Goal: Obtain resource: Download file/media

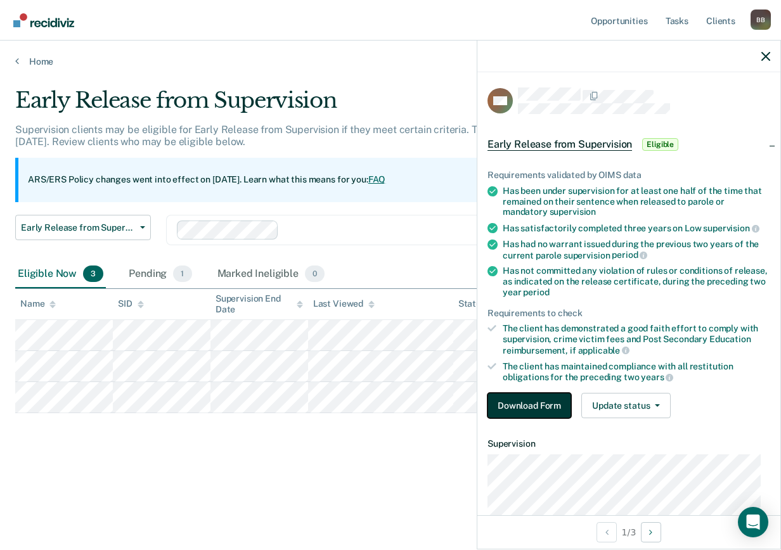
click at [510, 413] on button "Download Form" at bounding box center [529, 405] width 84 height 25
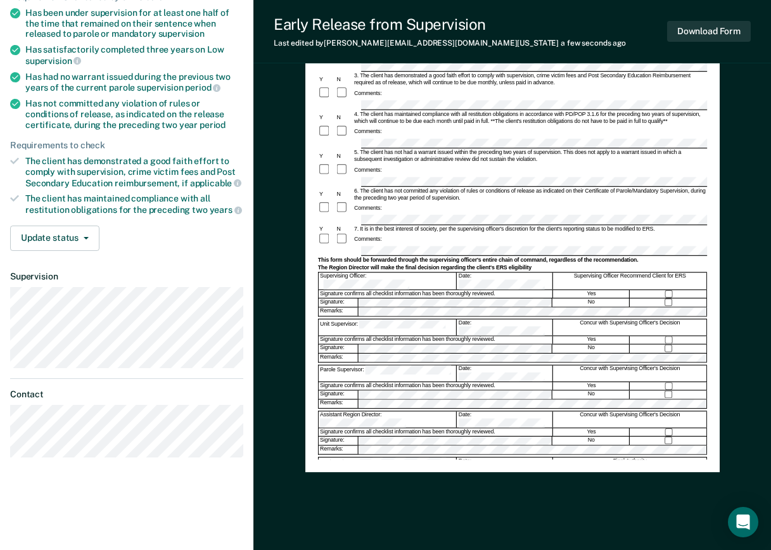
scroll to position [145, 0]
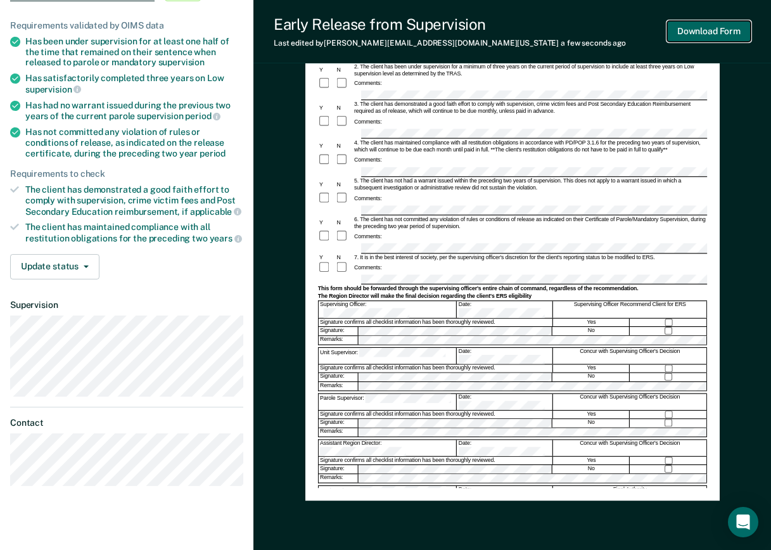
click at [702, 28] on button "Download Form" at bounding box center [709, 31] width 84 height 21
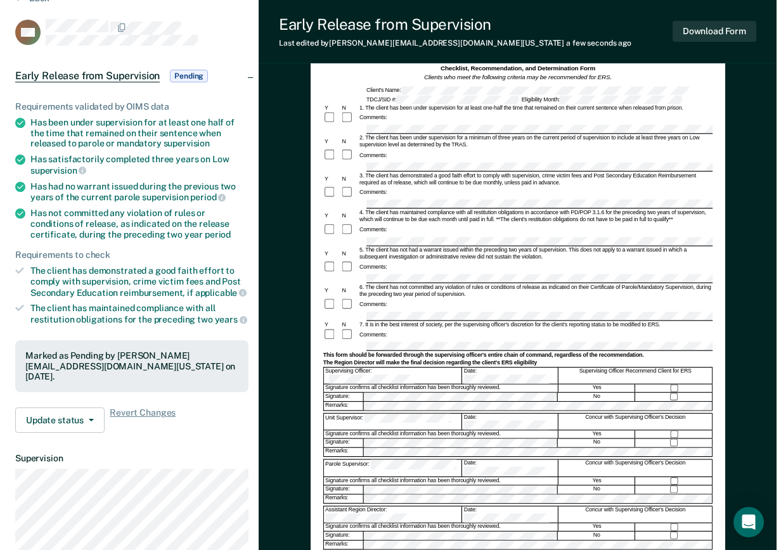
scroll to position [0, 0]
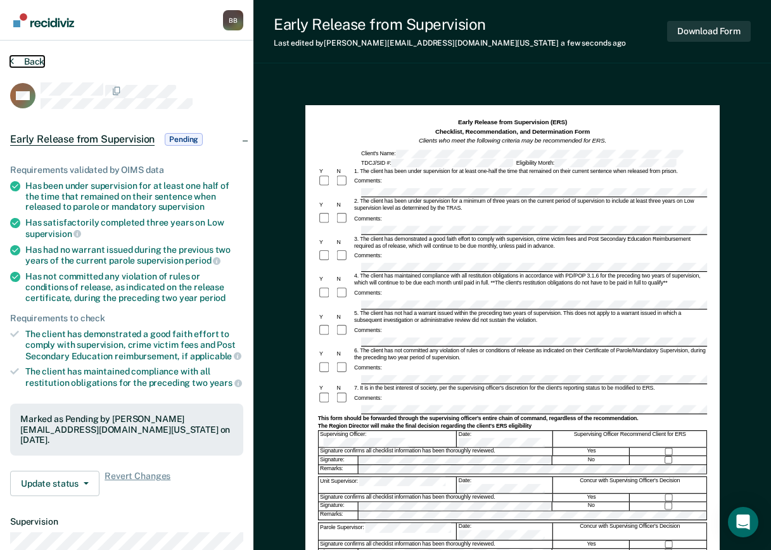
click at [18, 62] on button "Back" at bounding box center [27, 61] width 34 height 11
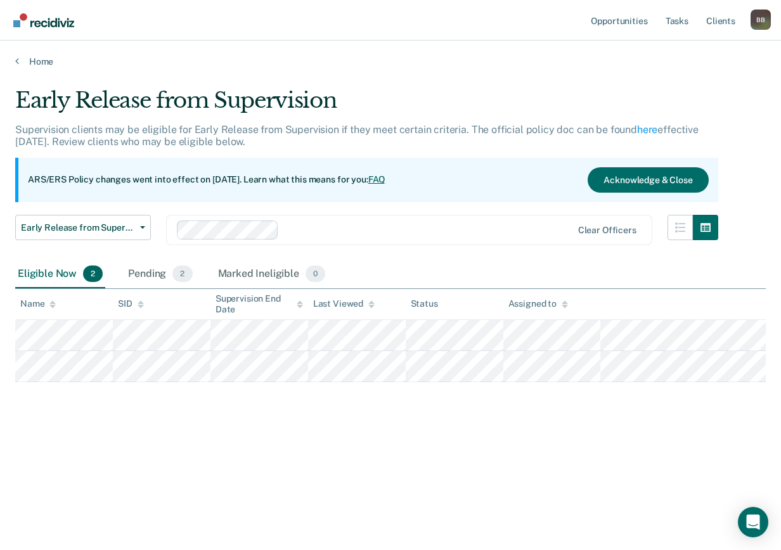
click at [42, 270] on div "Eligible Now 2" at bounding box center [60, 274] width 90 height 28
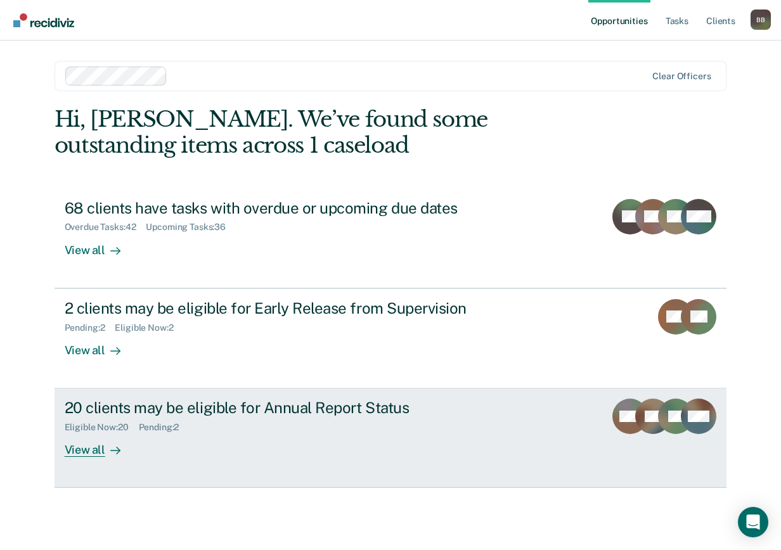
click at [95, 438] on div "View all" at bounding box center [100, 445] width 71 height 25
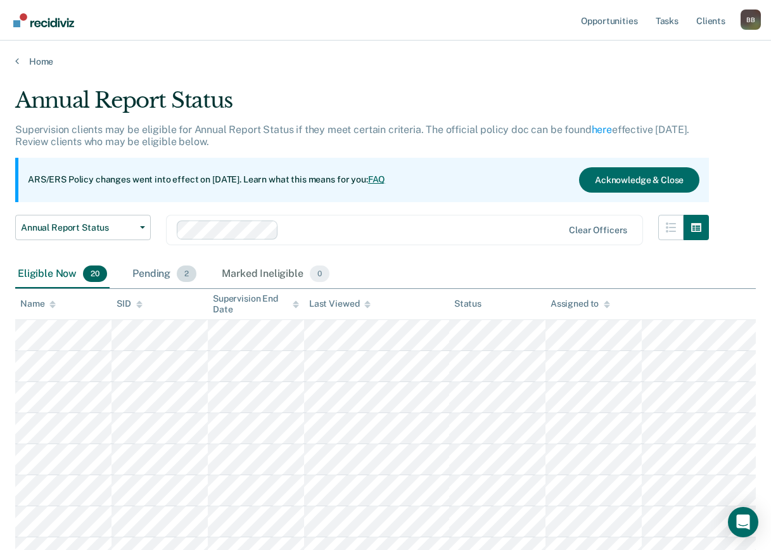
click at [152, 274] on div "Pending 2" at bounding box center [164, 274] width 69 height 28
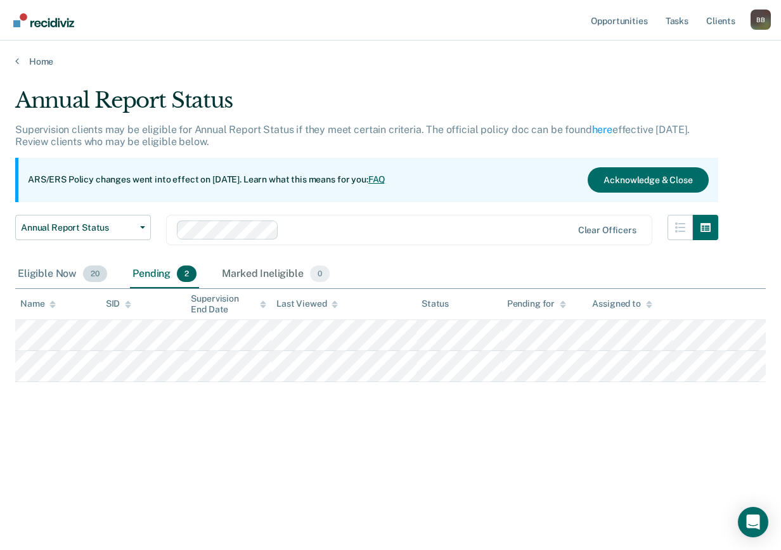
click at [42, 273] on div "Eligible Now 20" at bounding box center [62, 274] width 94 height 28
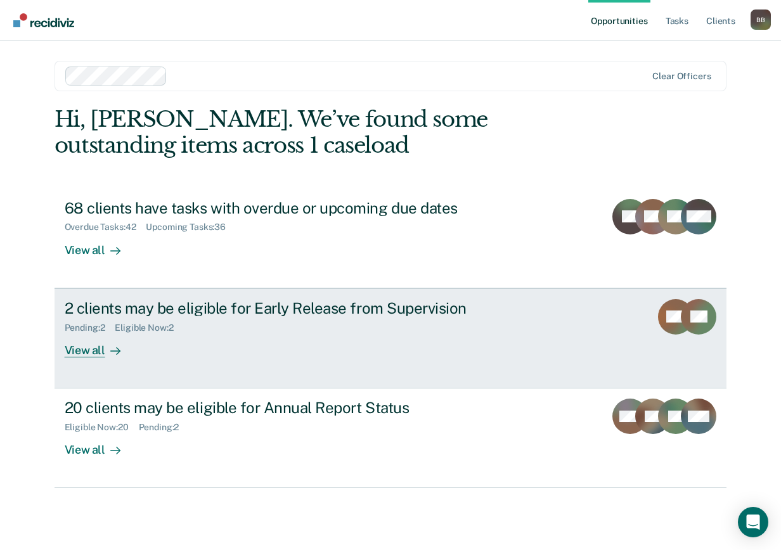
click at [156, 339] on div "2 clients may be eligible for Early Release from Supervision Pending : 2 Eligib…" at bounding box center [302, 328] width 475 height 58
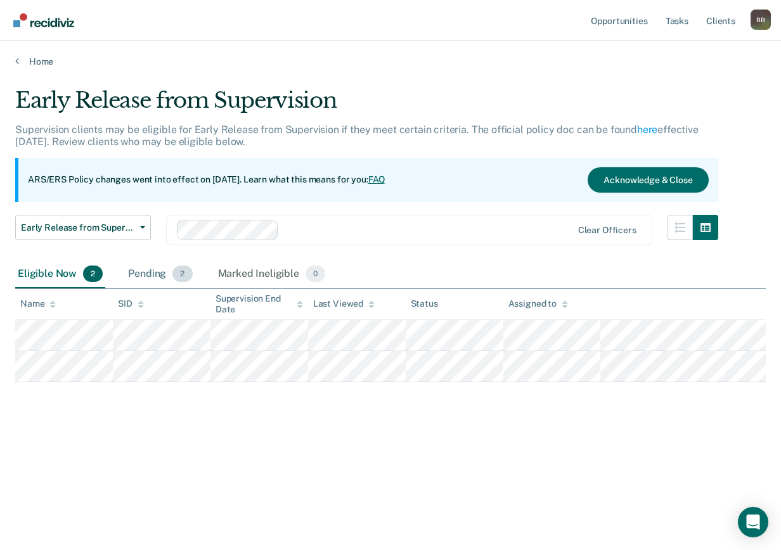
click at [149, 267] on div "Pending 2" at bounding box center [159, 274] width 69 height 28
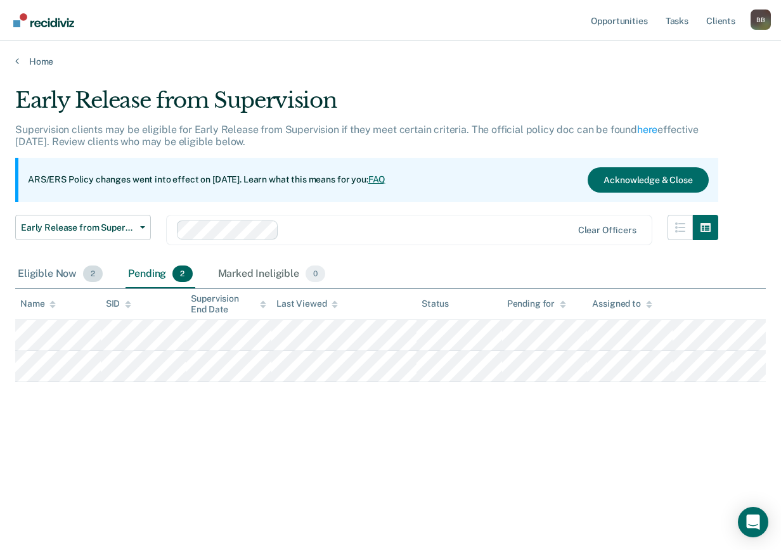
click at [43, 274] on div "Eligible Now 2" at bounding box center [60, 274] width 90 height 28
